Goal: Information Seeking & Learning: Learn about a topic

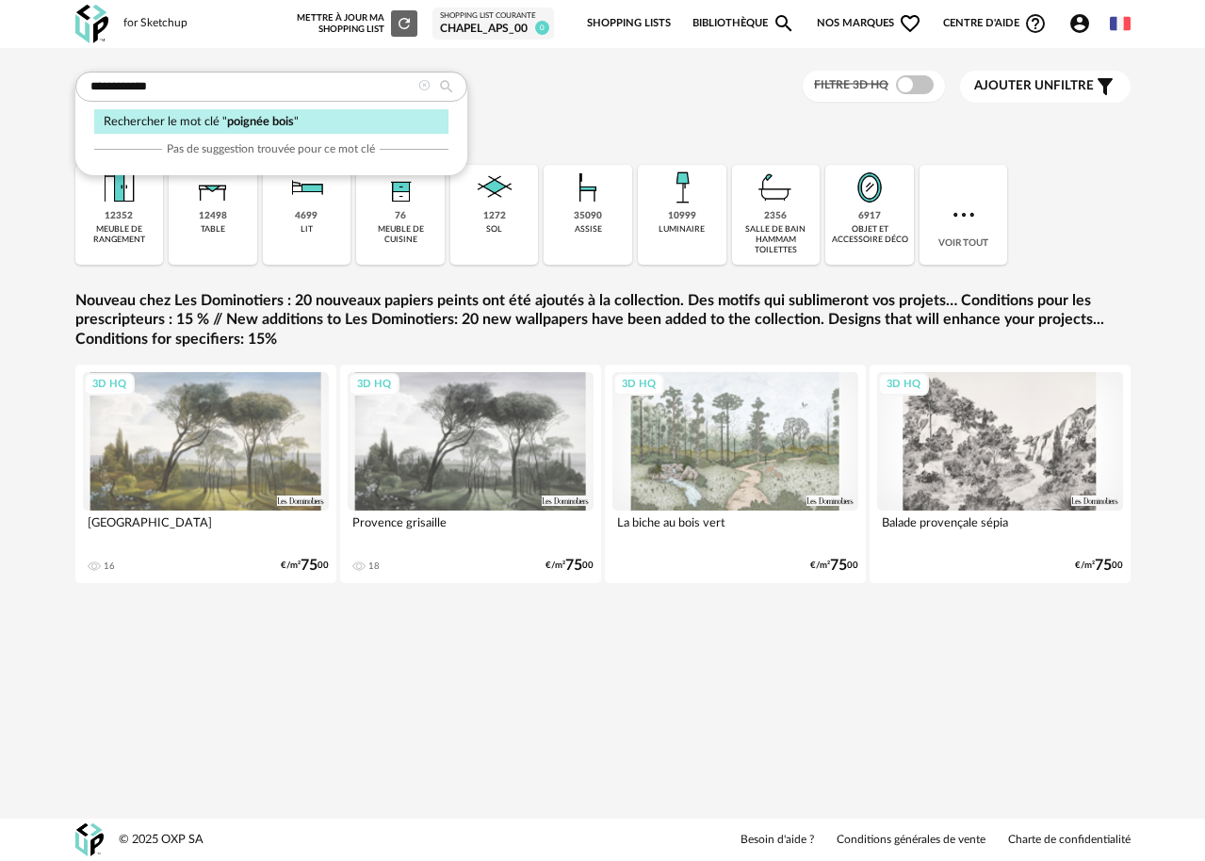
type input "**********"
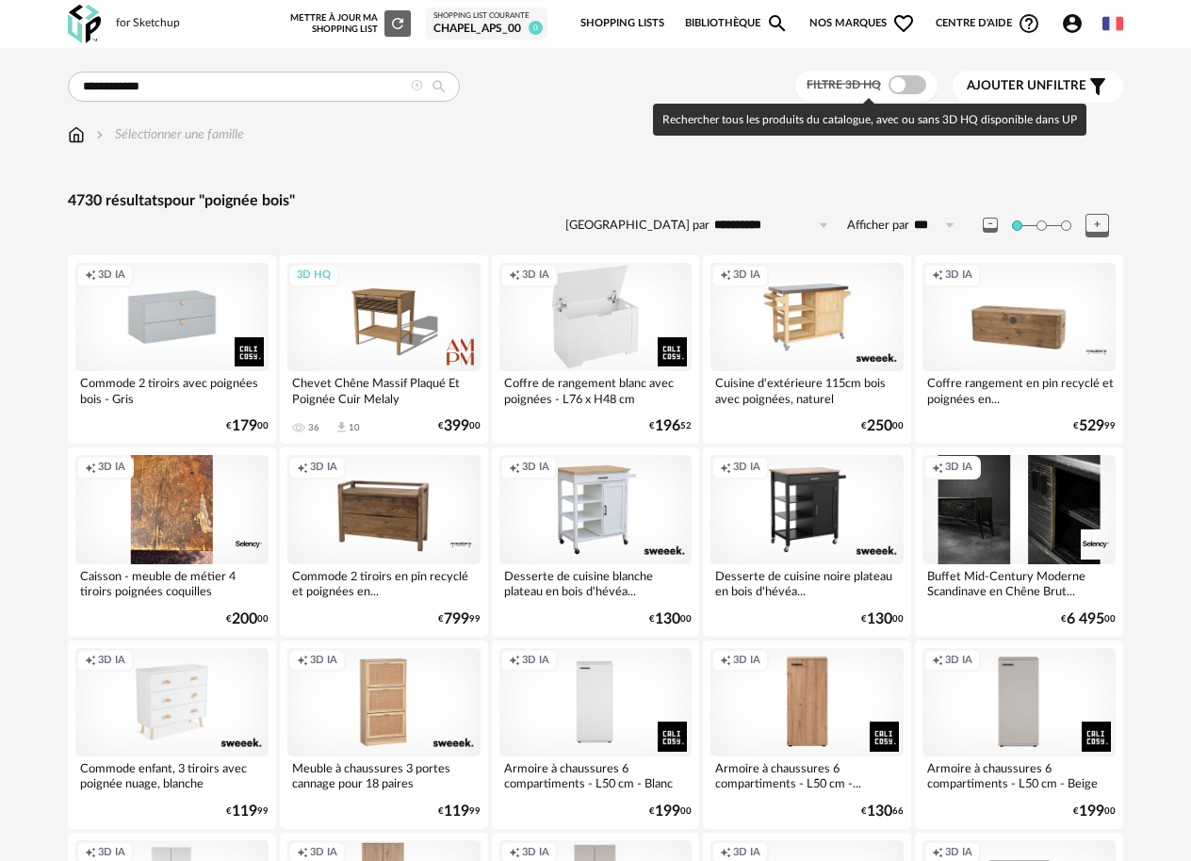
click at [881, 83] on span "Filtre 3D HQ" at bounding box center [843, 84] width 74 height 11
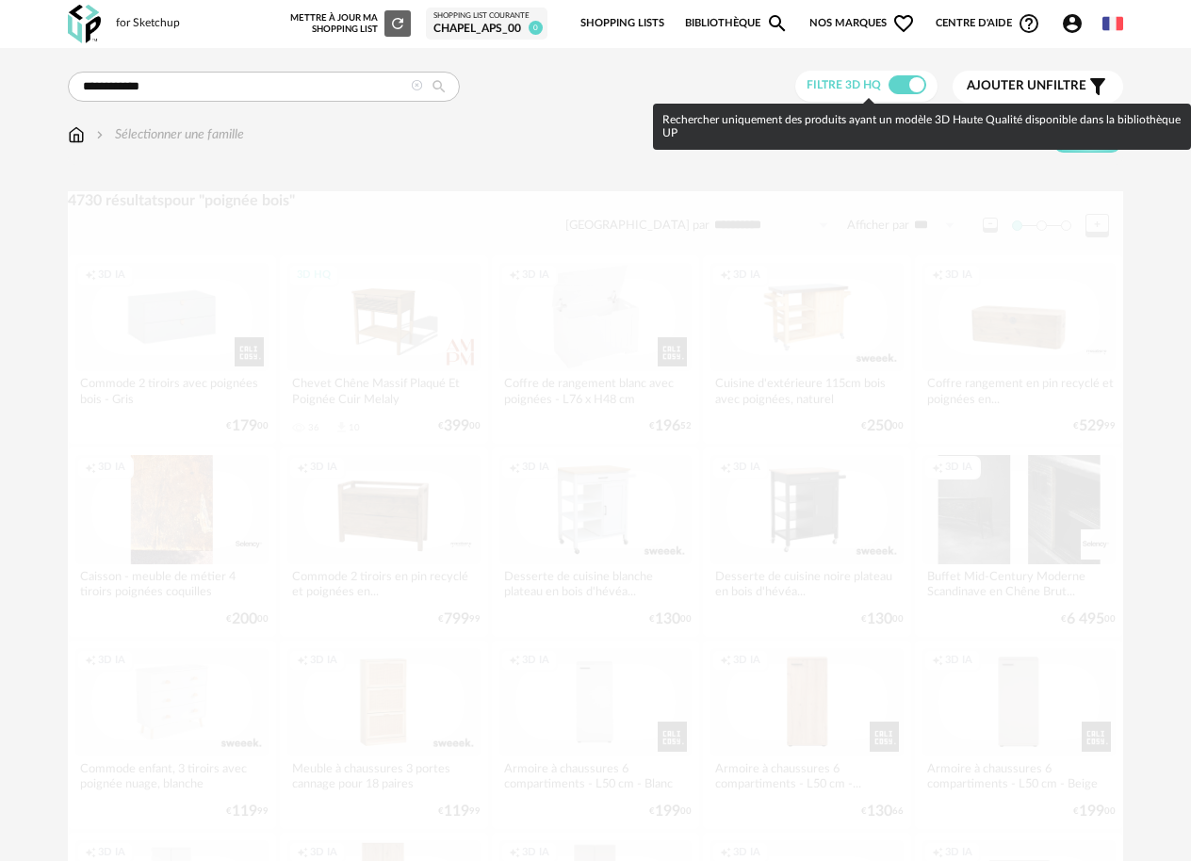
click at [896, 81] on span at bounding box center [907, 84] width 38 height 19
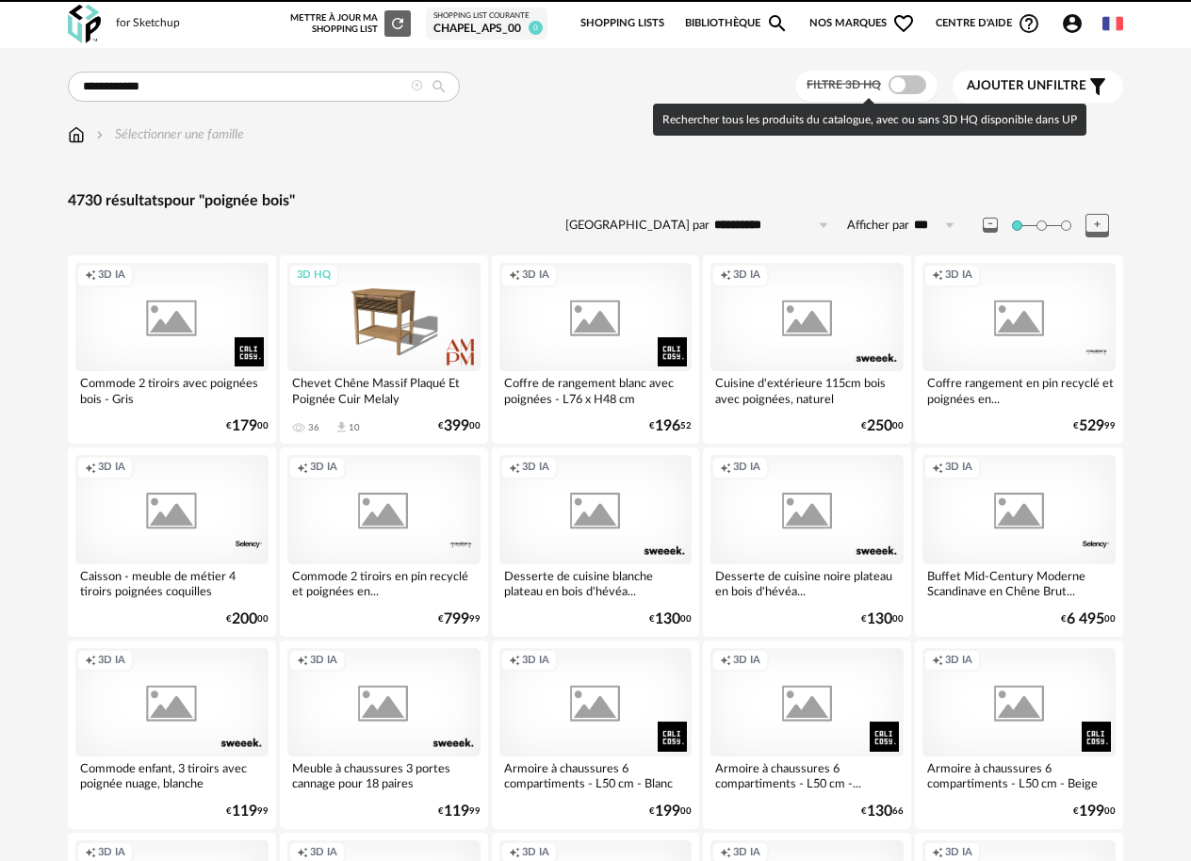
click at [896, 81] on span at bounding box center [907, 84] width 38 height 19
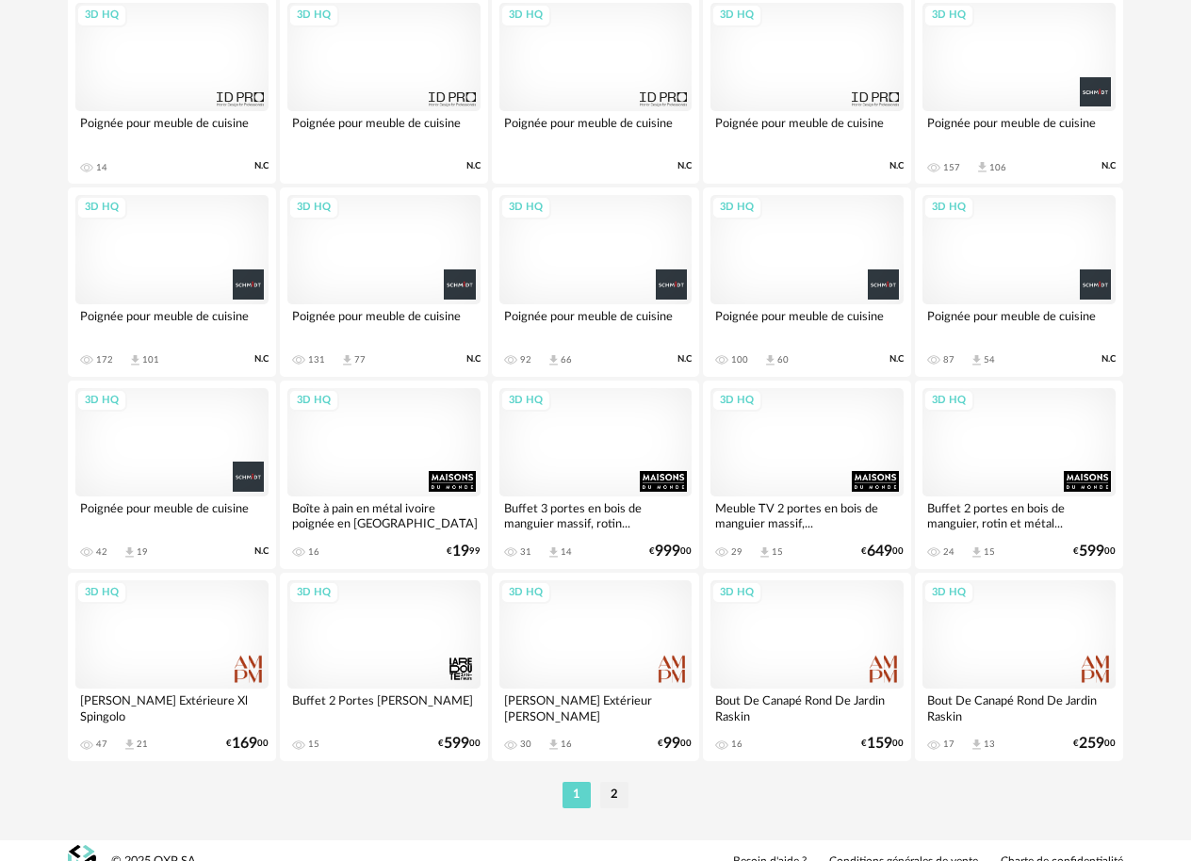
scroll to position [3359, 0]
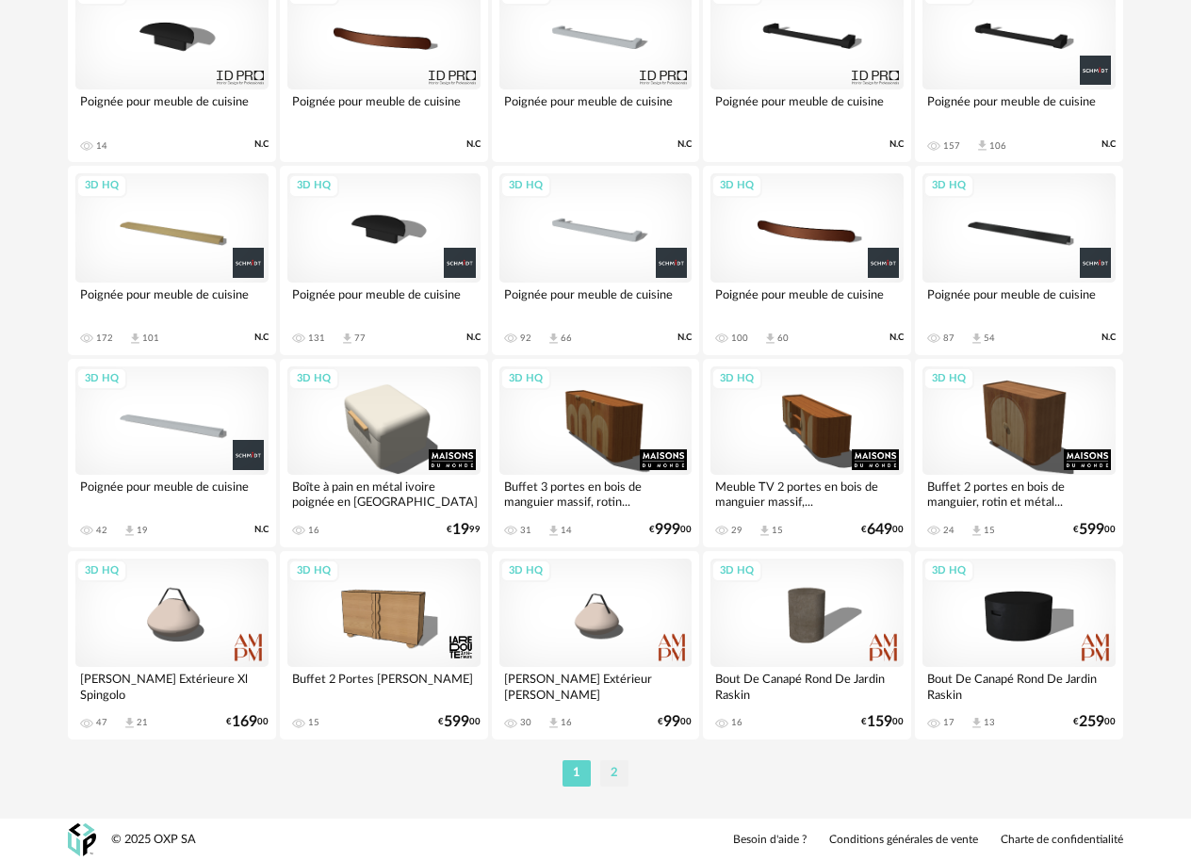
click at [610, 776] on li "2" at bounding box center [614, 773] width 28 height 26
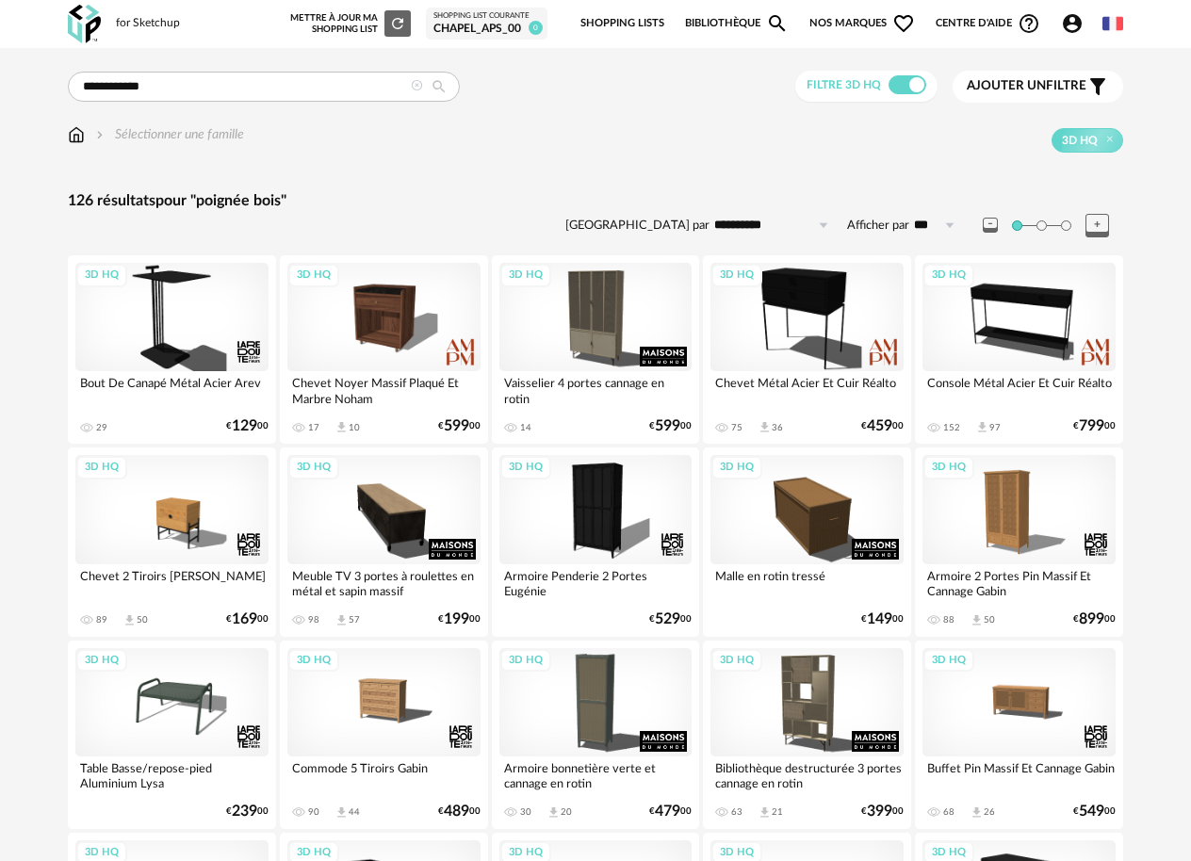
click at [27, 19] on header "for Sketchup Nouvelle shopping list Mettre à jour ma Shopping List Refresh icon…" at bounding box center [595, 24] width 1191 height 48
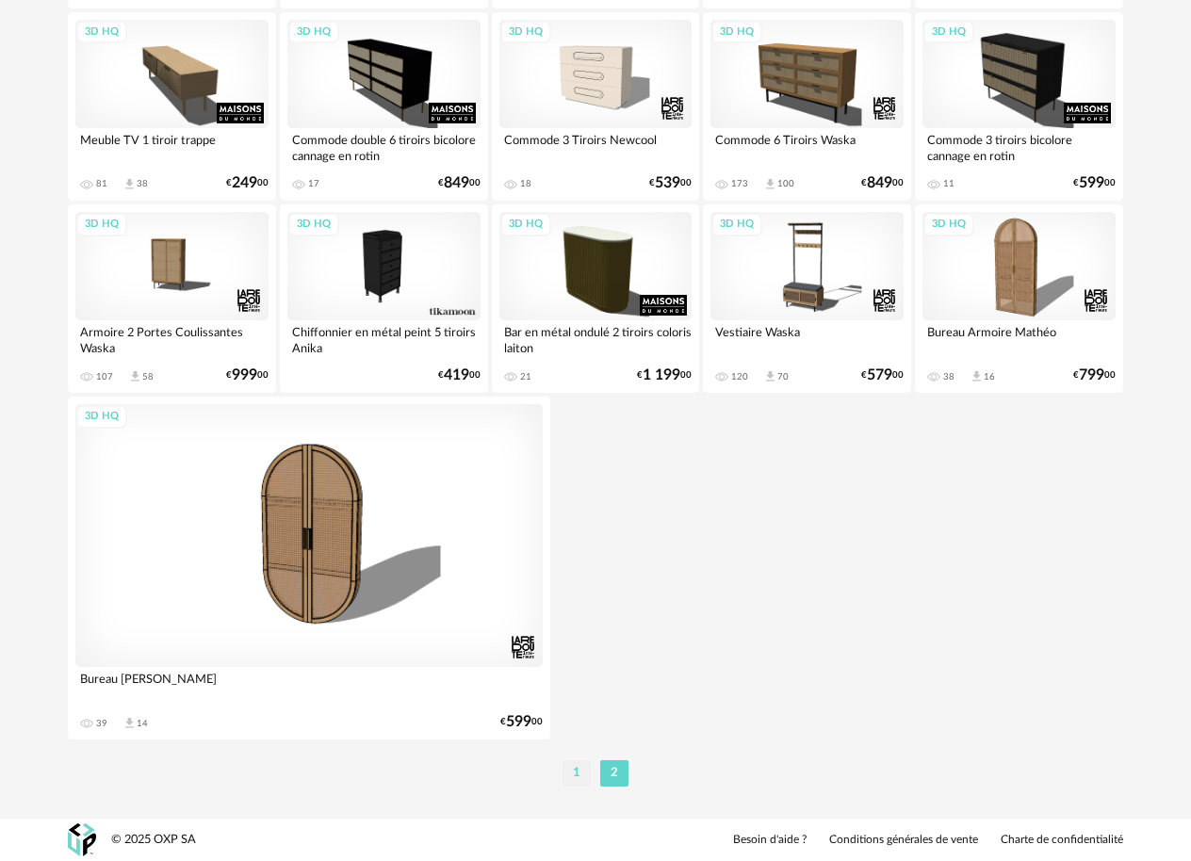
click at [571, 778] on li "1" at bounding box center [576, 773] width 28 height 26
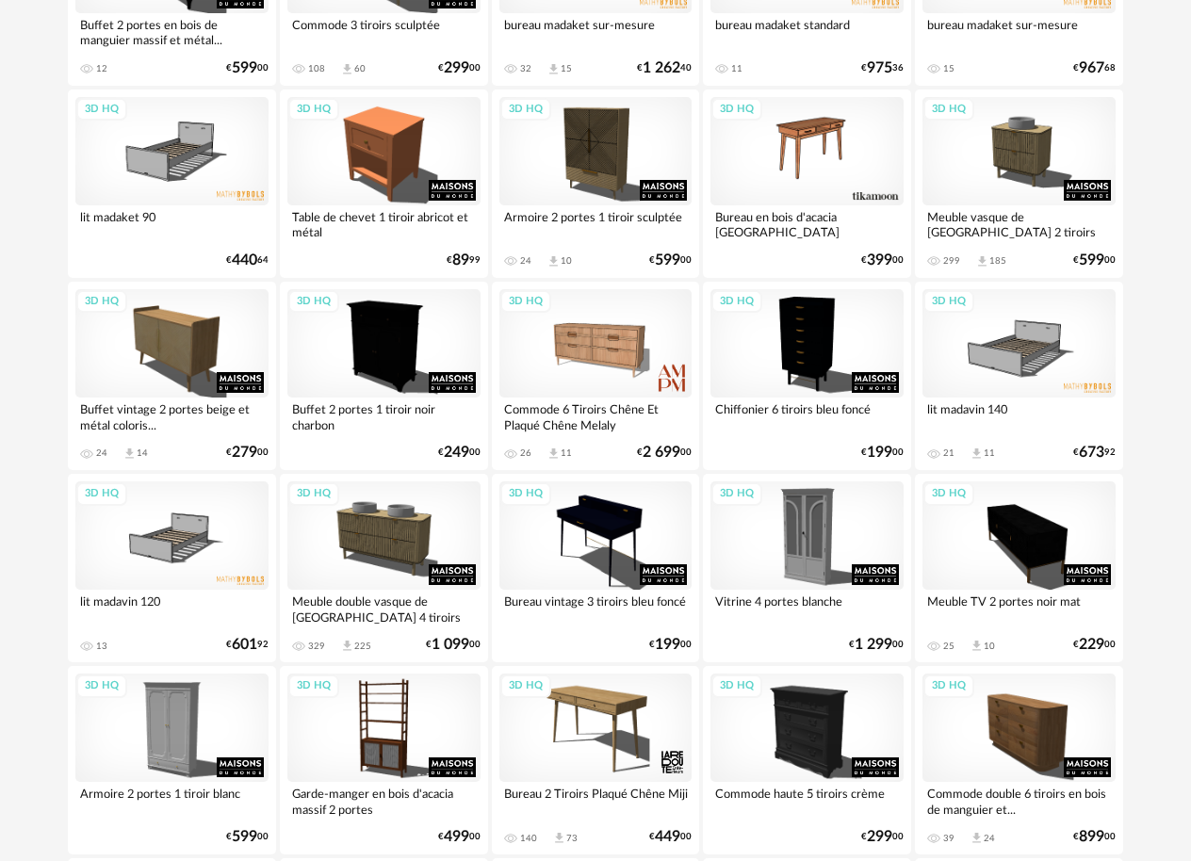
scroll to position [315, 0]
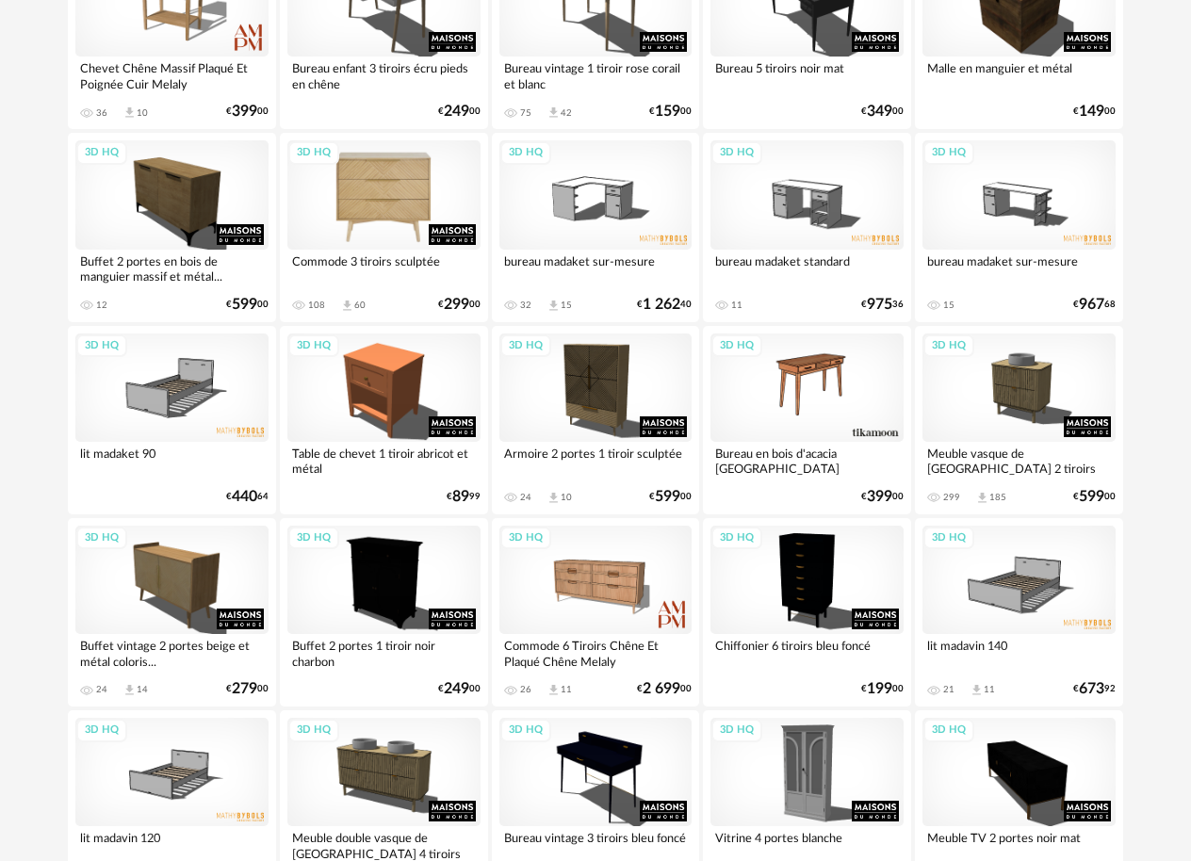
click at [406, 179] on div "3D HQ" at bounding box center [383, 194] width 193 height 108
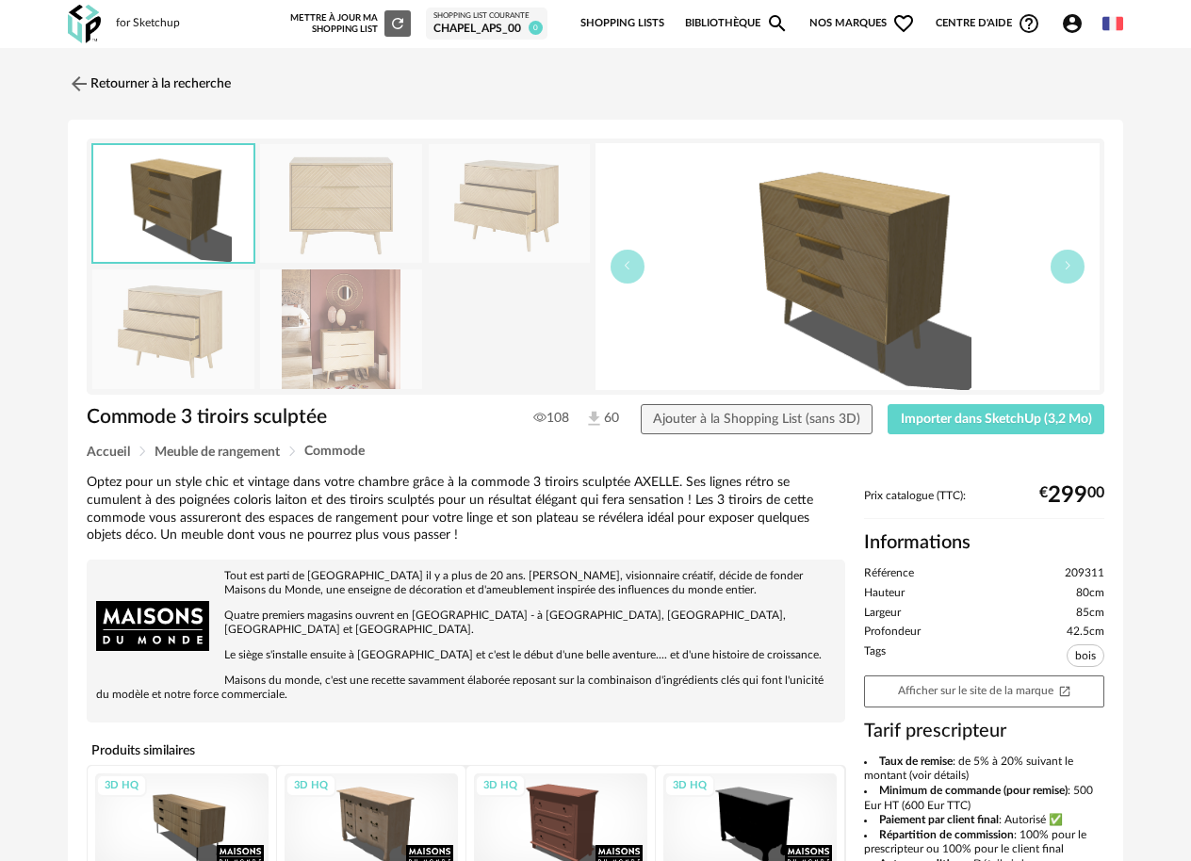
click at [543, 152] on img at bounding box center [510, 204] width 162 height 120
